Goal: Information Seeking & Learning: Learn about a topic

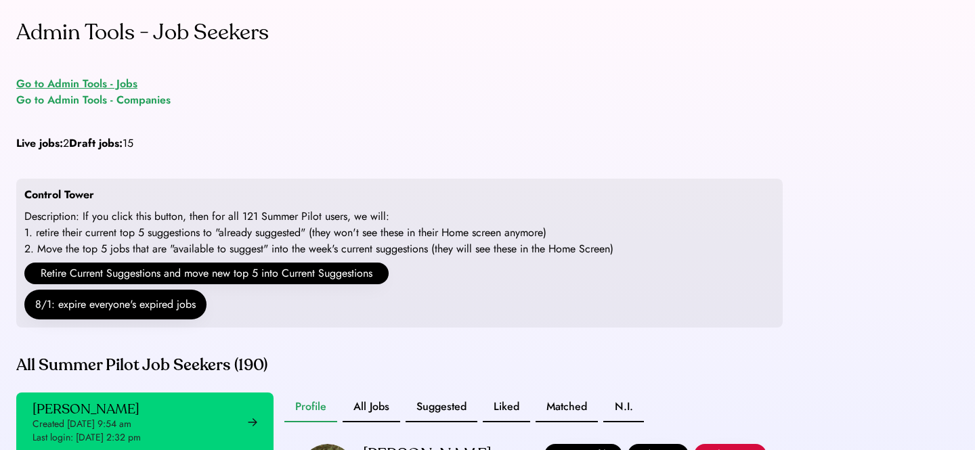
click at [68, 85] on div "Go to Admin Tools - Jobs" at bounding box center [76, 84] width 121 height 16
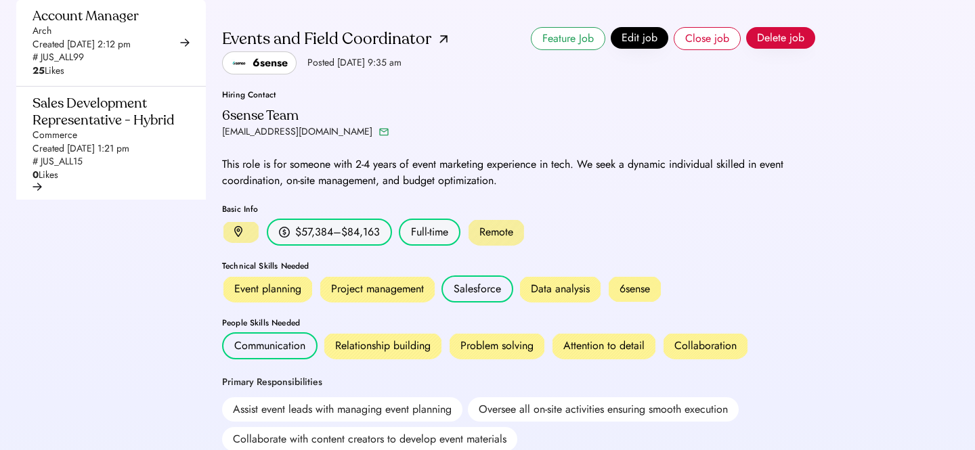
scroll to position [41, 0]
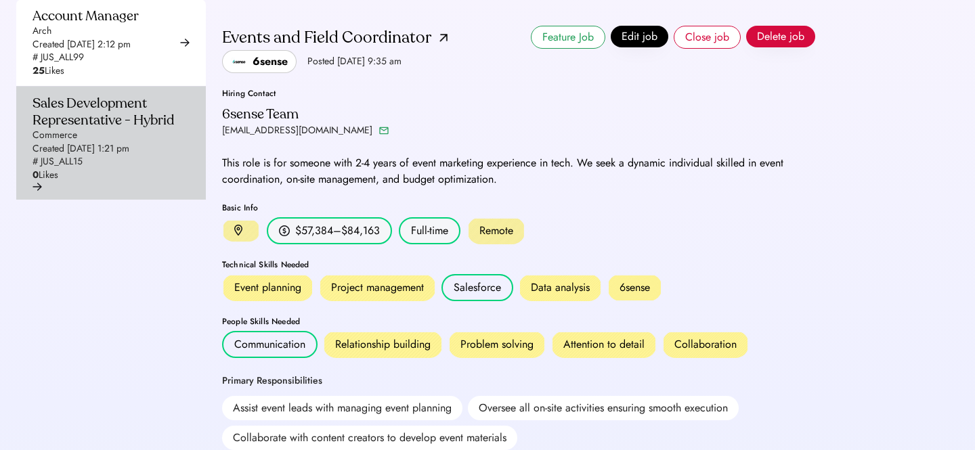
click at [98, 129] on div "Sales Development Representative - Hybrid" at bounding box center [107, 112] width 149 height 34
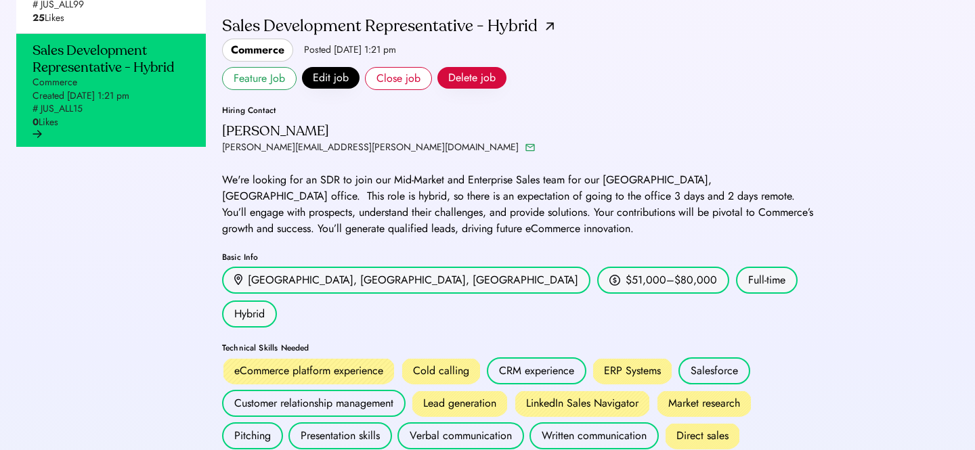
scroll to position [19, 0]
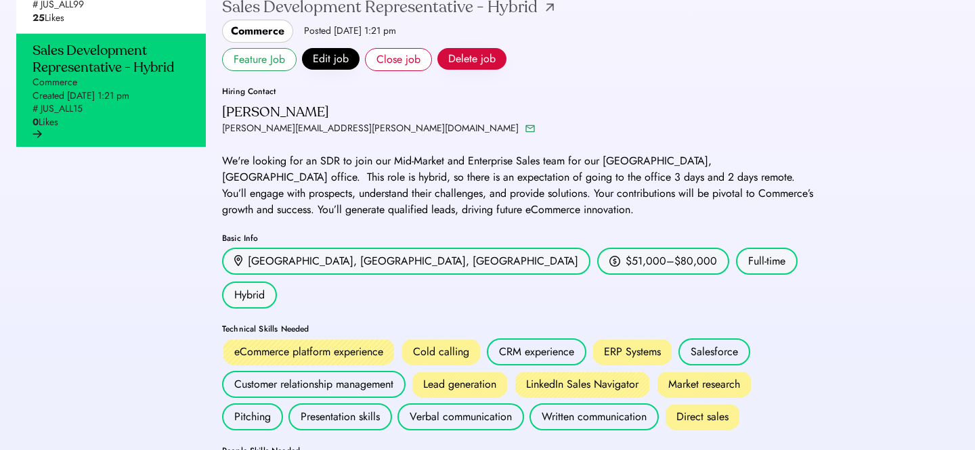
click at [541, 20] on div "Sales Development Representative - Hybrid" at bounding box center [388, 7] width 332 height 24
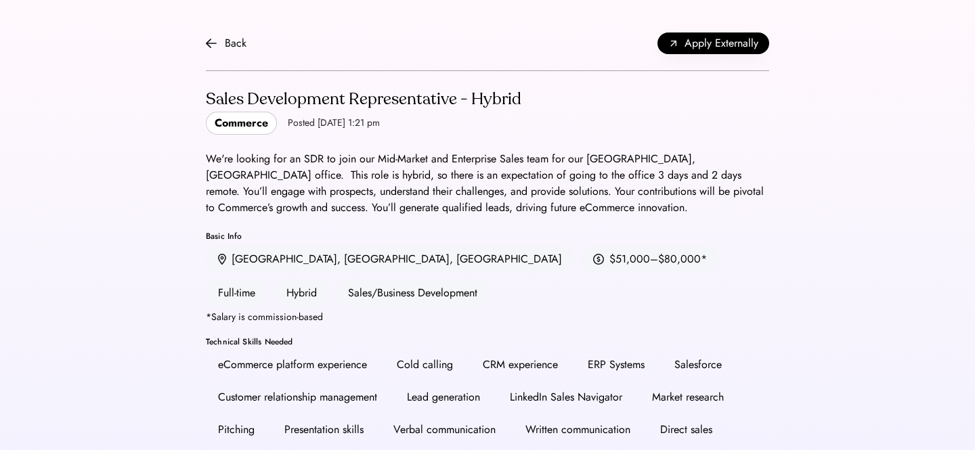
click at [215, 201] on div "We're looking for an SDR to join our Mid-Market and Enterprise Sales team for o…" at bounding box center [487, 183] width 563 height 65
